Goal: Transaction & Acquisition: Purchase product/service

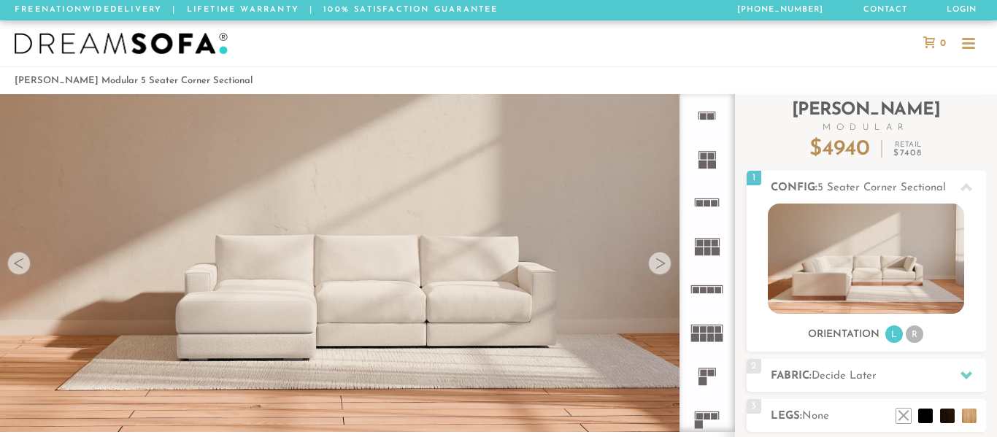
click at [974, 361] on div at bounding box center [966, 376] width 31 height 30
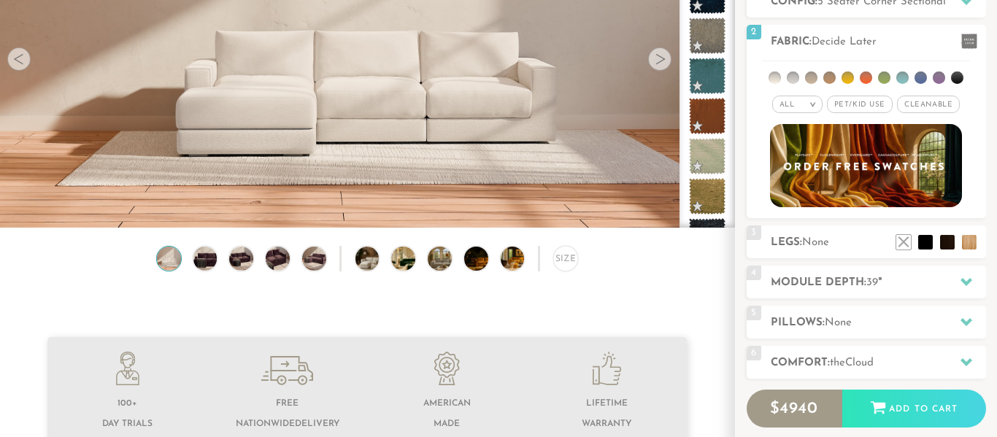
scroll to position [15874, 997]
click at [875, 104] on span "Pet/Kid Use x" at bounding box center [860, 105] width 66 height 18
click at [936, 107] on span "Cleanable x" at bounding box center [933, 105] width 63 height 18
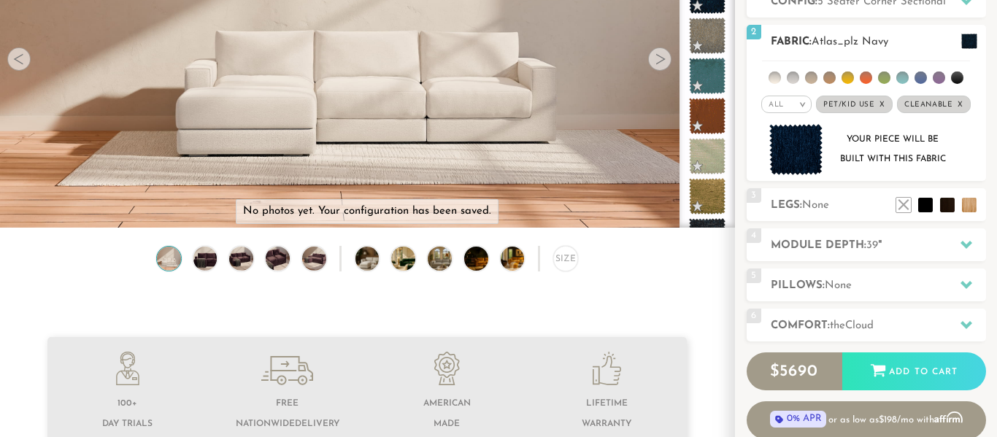
click at [910, 49] on h2 "Fabric: Atlas_plz Navy" at bounding box center [878, 42] width 215 height 17
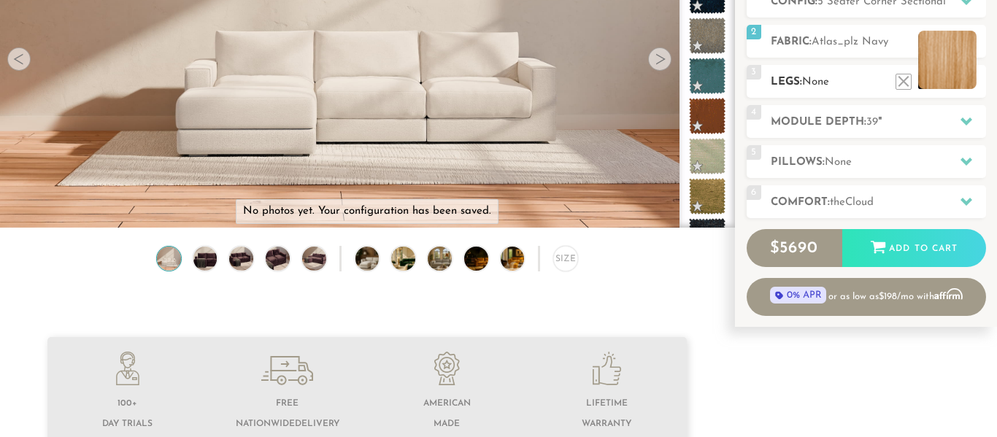
click at [969, 85] on li at bounding box center [947, 60] width 58 height 58
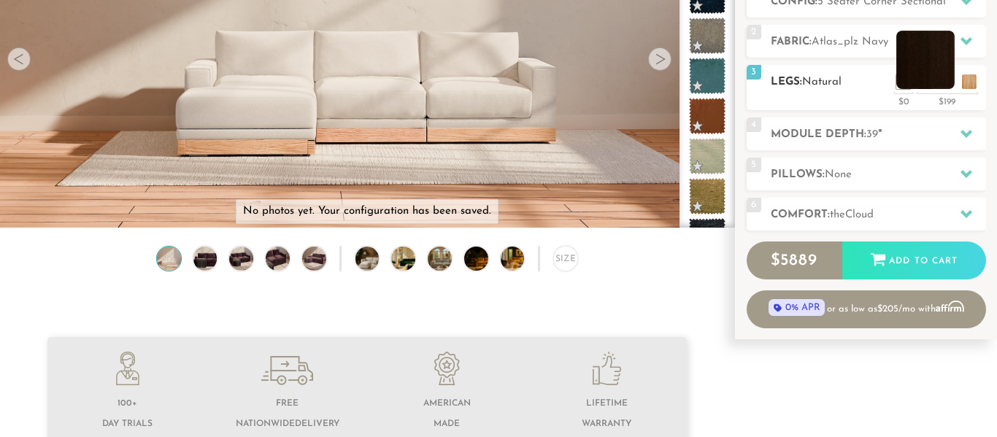
click at [946, 86] on li at bounding box center [925, 60] width 58 height 58
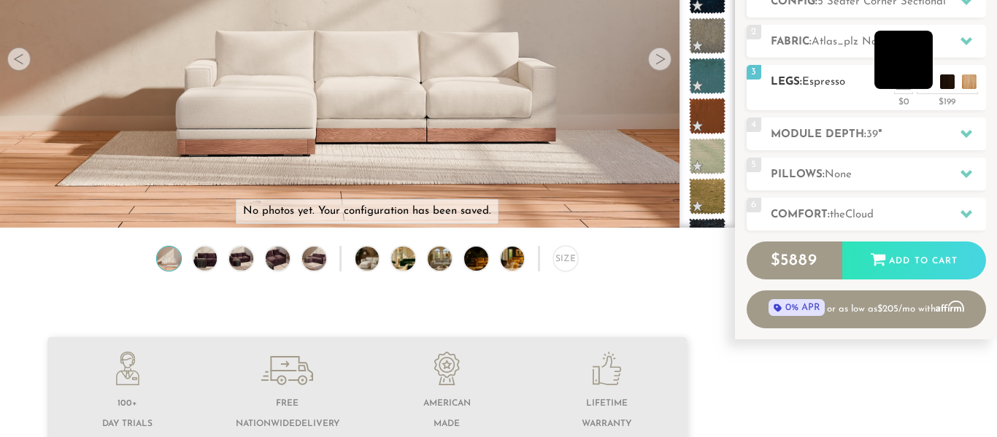
click at [924, 81] on li at bounding box center [903, 60] width 58 height 58
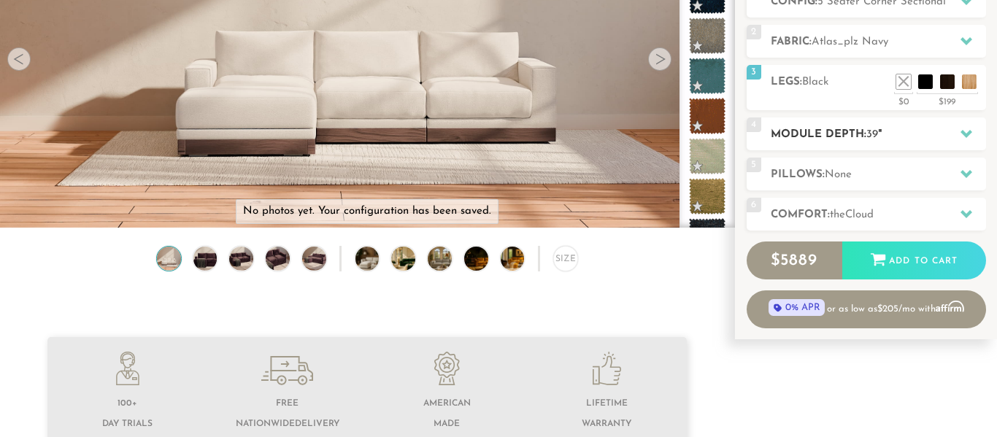
click at [934, 137] on h2 "Module Depth: 39 "" at bounding box center [878, 134] width 215 height 17
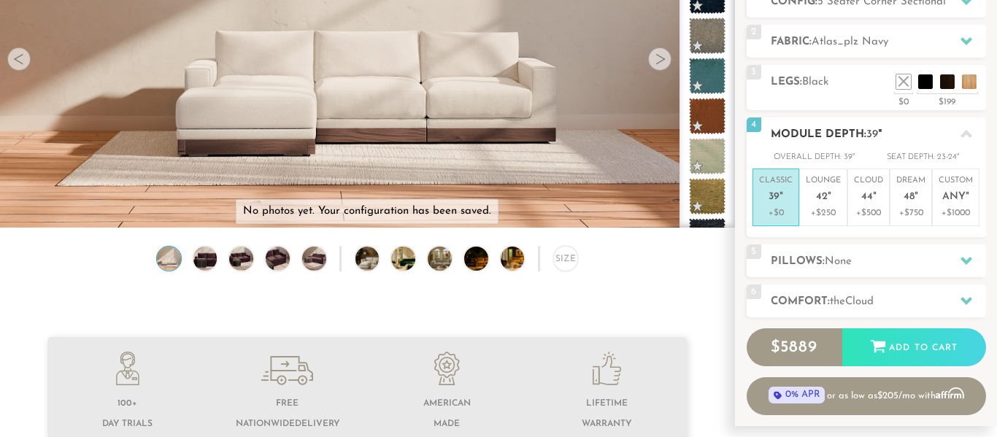
click at [934, 137] on h2 "Module Depth: 39 "" at bounding box center [878, 134] width 215 height 17
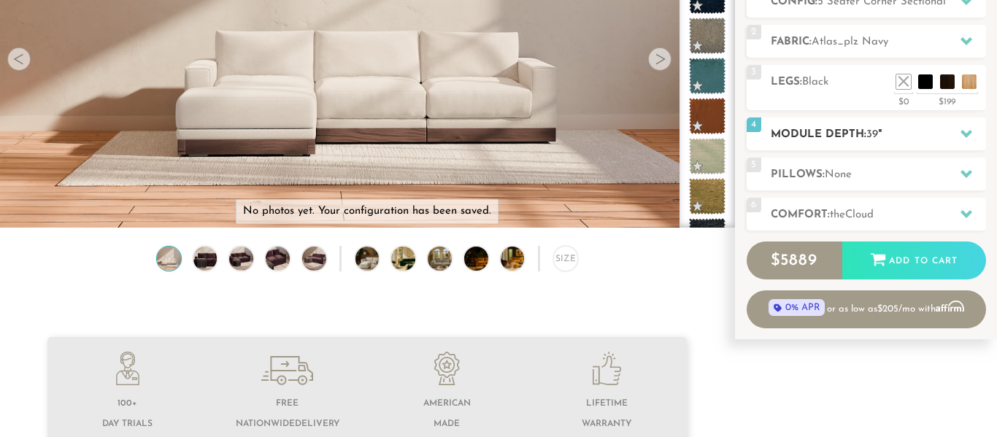
click at [934, 137] on h2 "Module Depth: 39 "" at bounding box center [878, 134] width 215 height 17
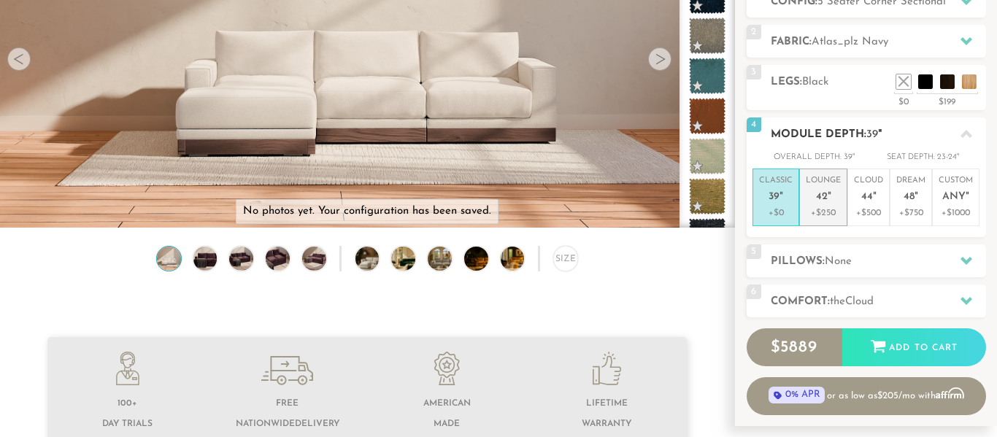
click at [823, 196] on span "42" at bounding box center [822, 197] width 12 height 12
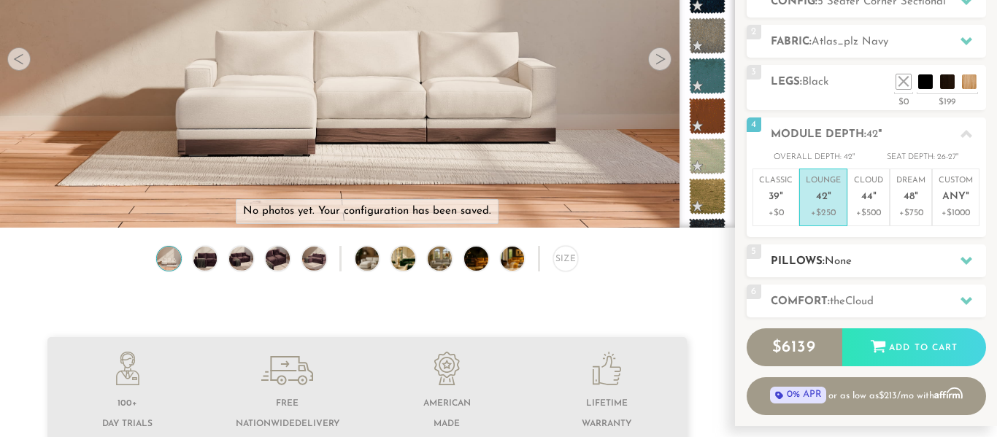
click at [845, 274] on div "5 Pillows: None" at bounding box center [866, 261] width 239 height 33
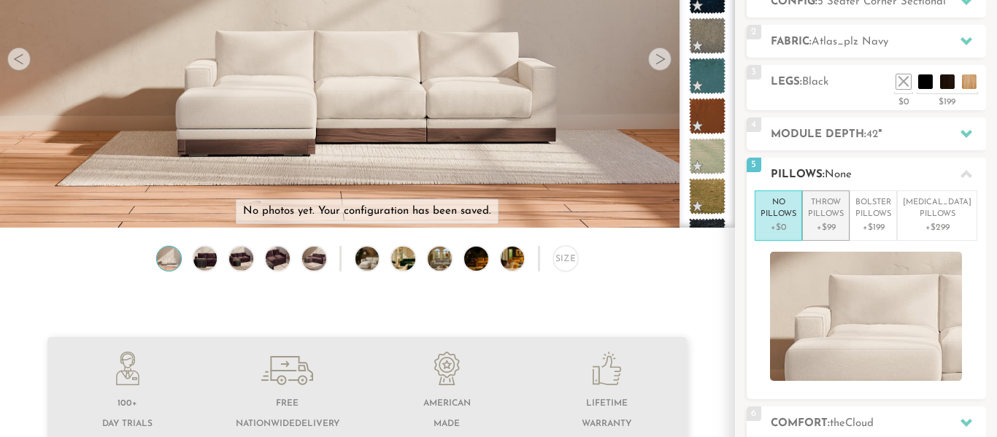
click at [840, 207] on p "Throw Pillows" at bounding box center [826, 209] width 36 height 24
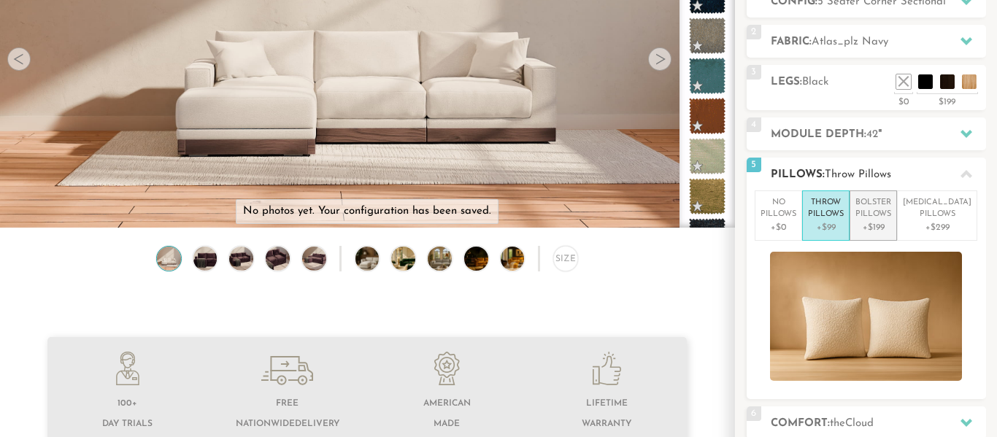
click at [891, 220] on p "Bolster Pillows" at bounding box center [874, 209] width 36 height 24
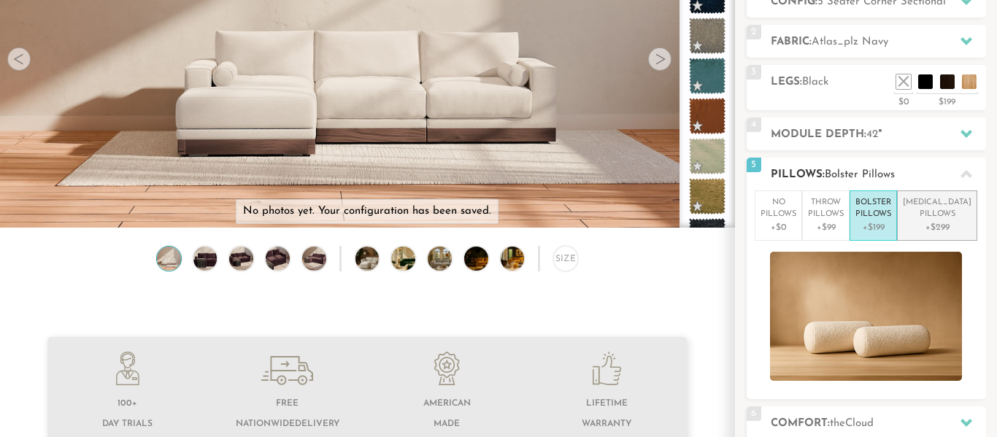
click at [941, 221] on p "+$299" at bounding box center [937, 227] width 69 height 13
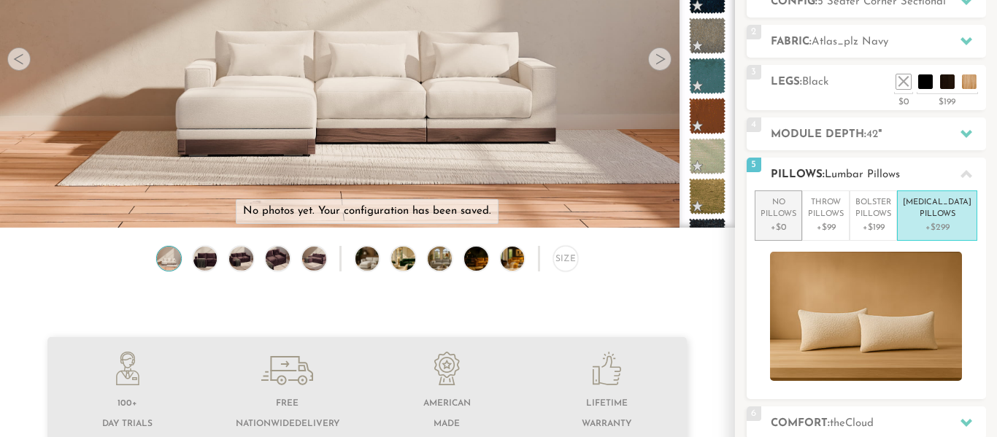
click at [796, 223] on p "+$0" at bounding box center [779, 227] width 36 height 13
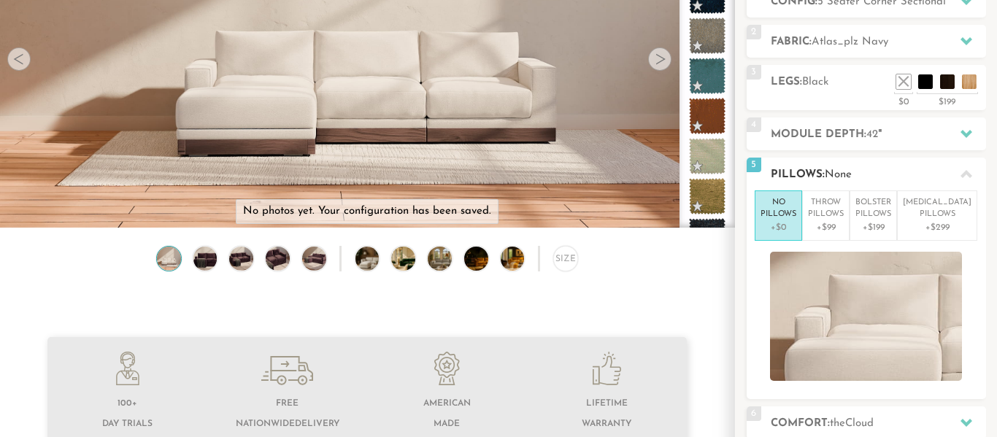
click at [967, 169] on icon at bounding box center [967, 175] width 12 height 12
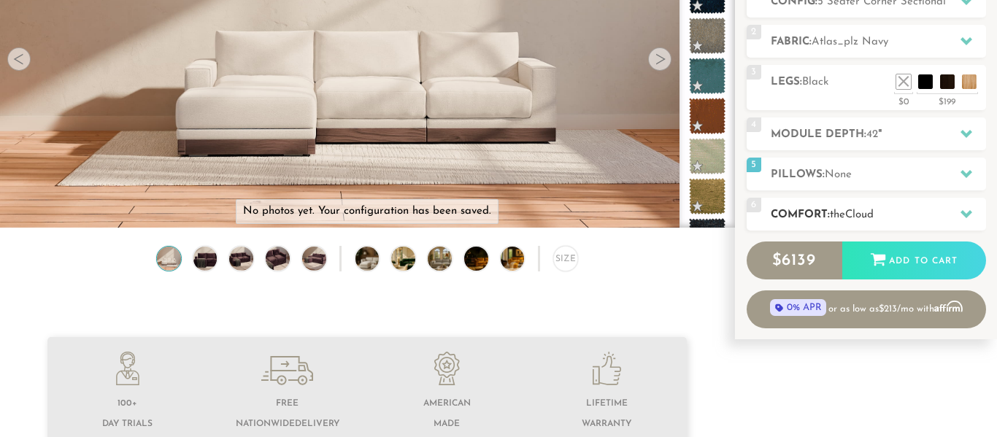
click at [956, 207] on div at bounding box center [966, 214] width 31 height 30
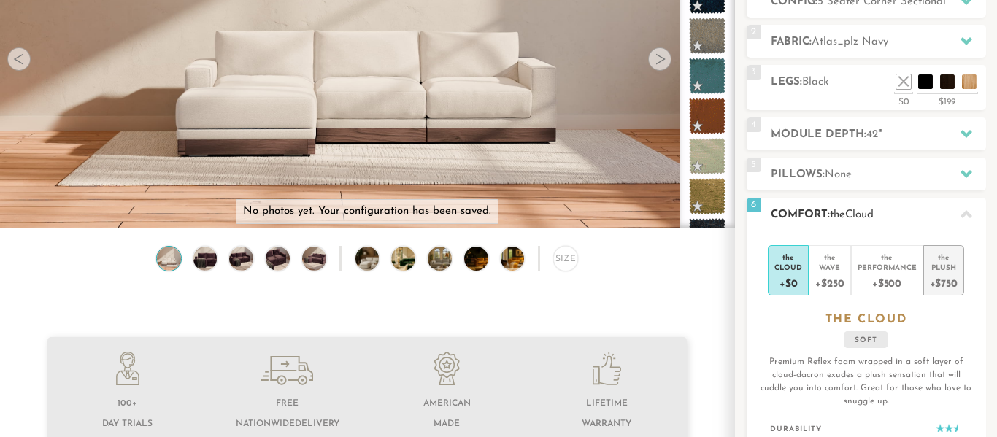
click at [938, 290] on div "+$750" at bounding box center [944, 282] width 28 height 21
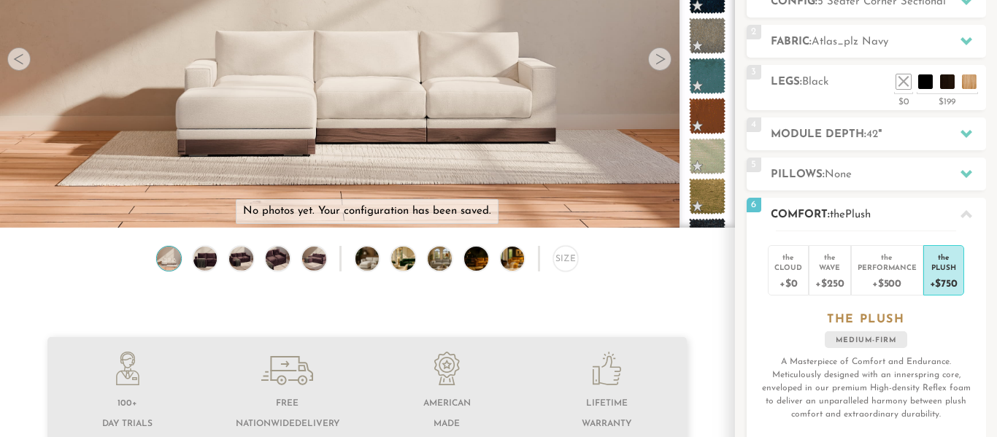
click at [966, 215] on icon at bounding box center [967, 215] width 12 height 12
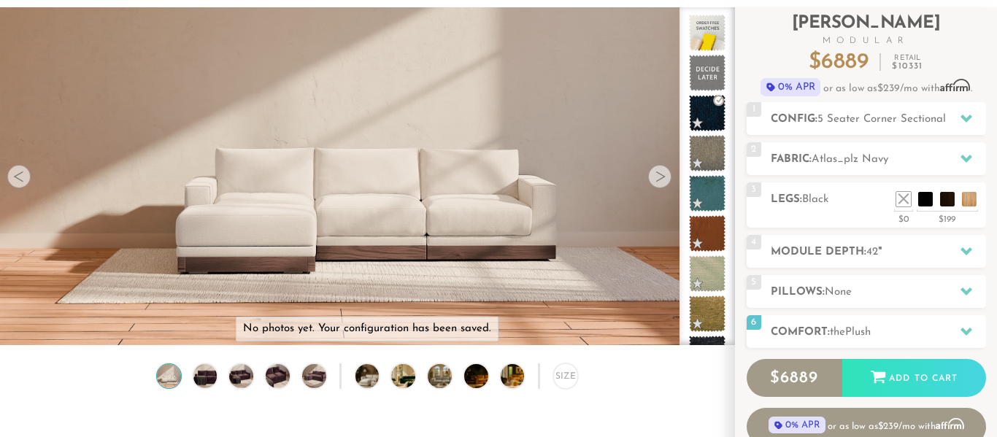
scroll to position [0, 0]
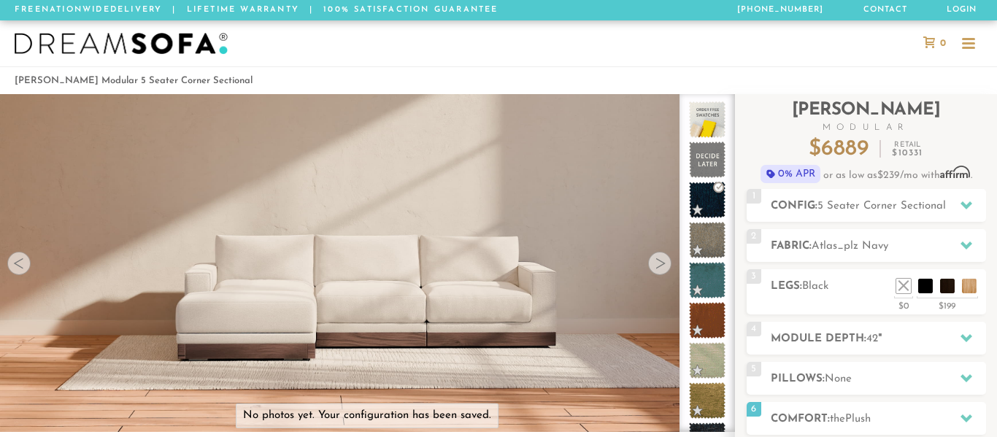
click at [974, 43] on div at bounding box center [968, 43] width 13 height 2
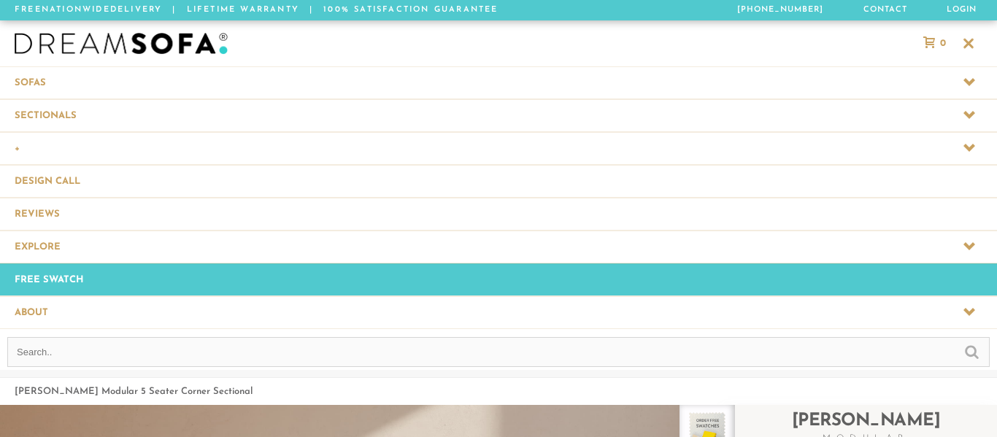
click at [148, 60] on div at bounding box center [498, 43] width 997 height 46
click at [167, 34] on img at bounding box center [121, 44] width 213 height 22
